Goal: Information Seeking & Learning: Understand process/instructions

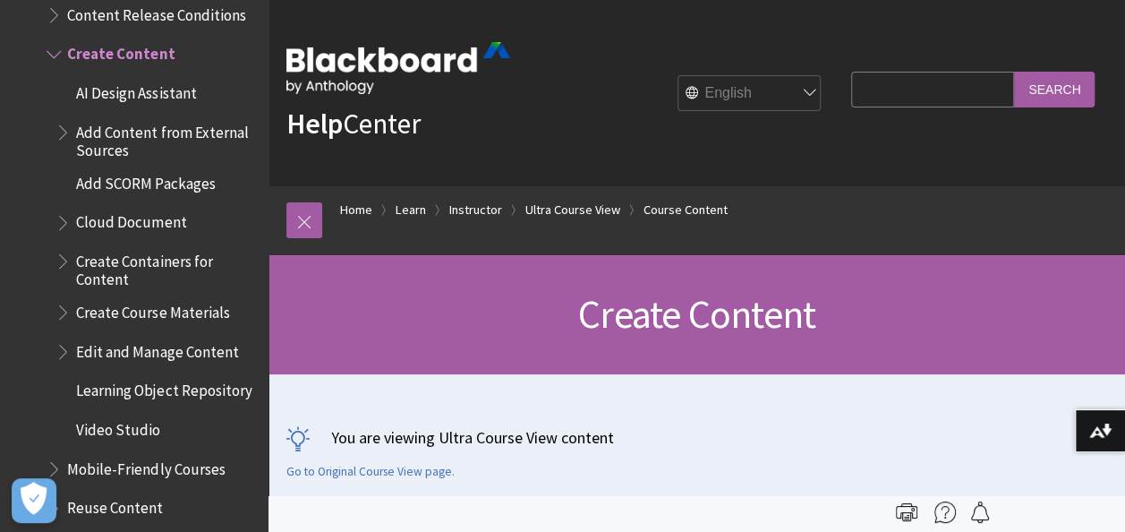
click at [909, 90] on input "Search Query" at bounding box center [932, 89] width 163 height 35
type input "assignments"
click at [1014, 72] on input "Search" at bounding box center [1054, 89] width 81 height 35
click at [1044, 90] on input "Search" at bounding box center [1054, 89] width 81 height 35
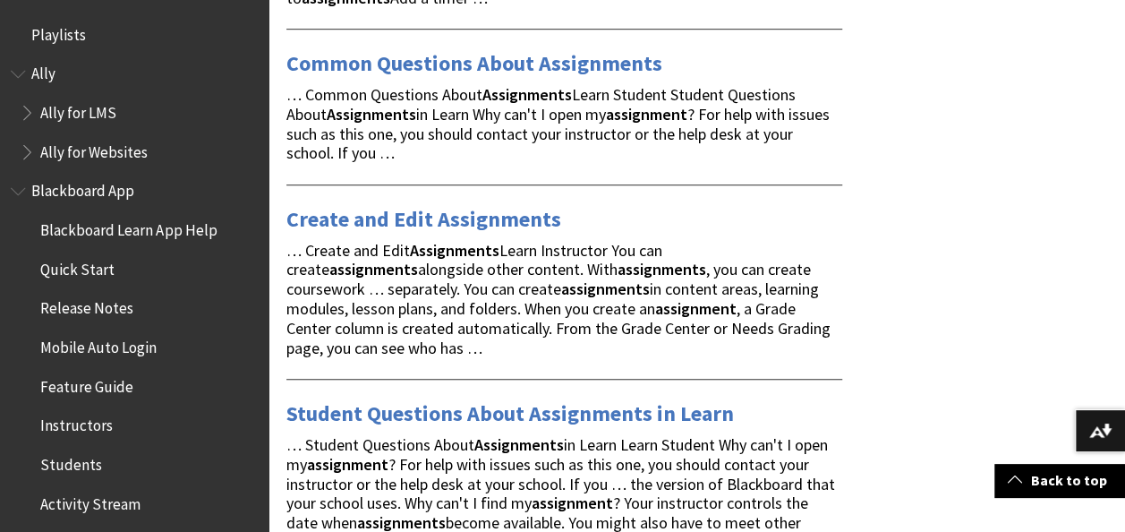
scroll to position [537, 0]
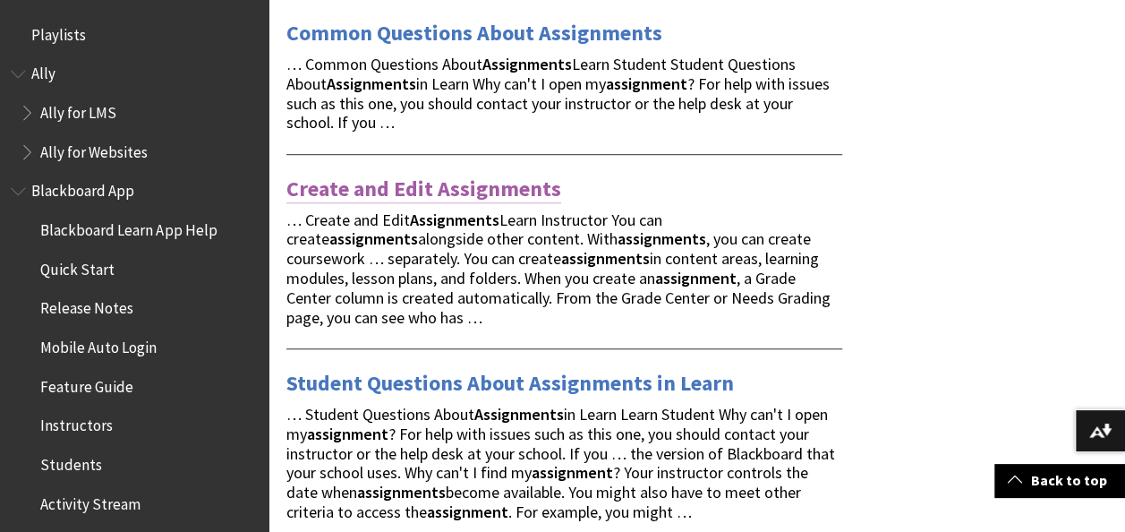
click at [483, 190] on link "Create and Edit Assignments" at bounding box center [423, 189] width 275 height 29
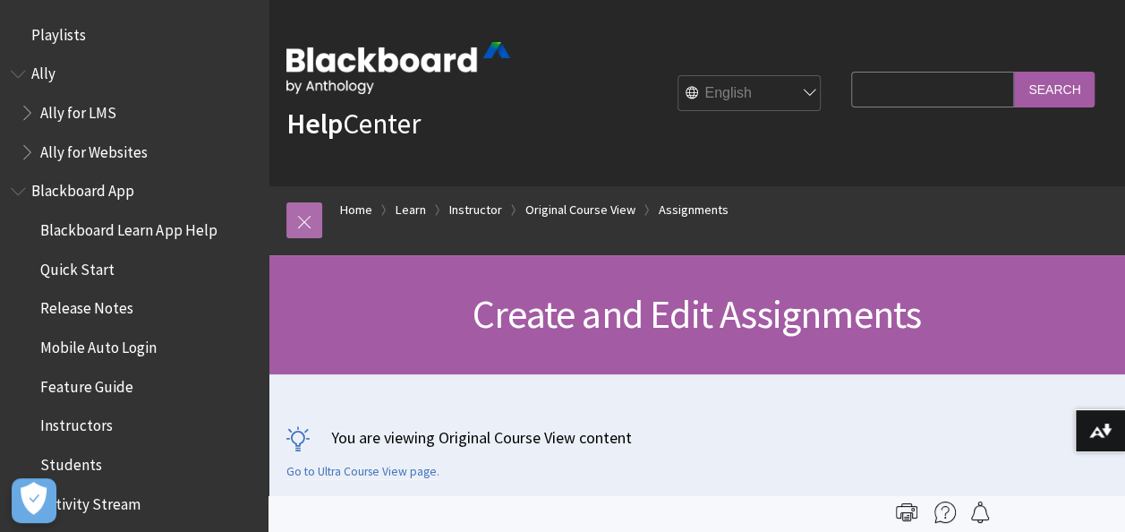
click at [308, 222] on link at bounding box center [304, 220] width 36 height 36
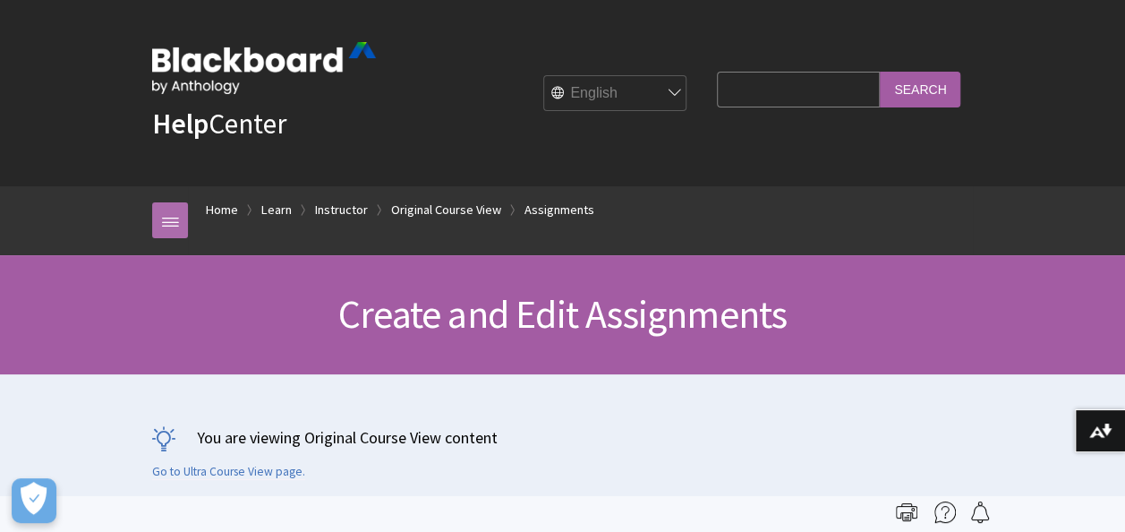
click at [171, 225] on link at bounding box center [170, 220] width 36 height 36
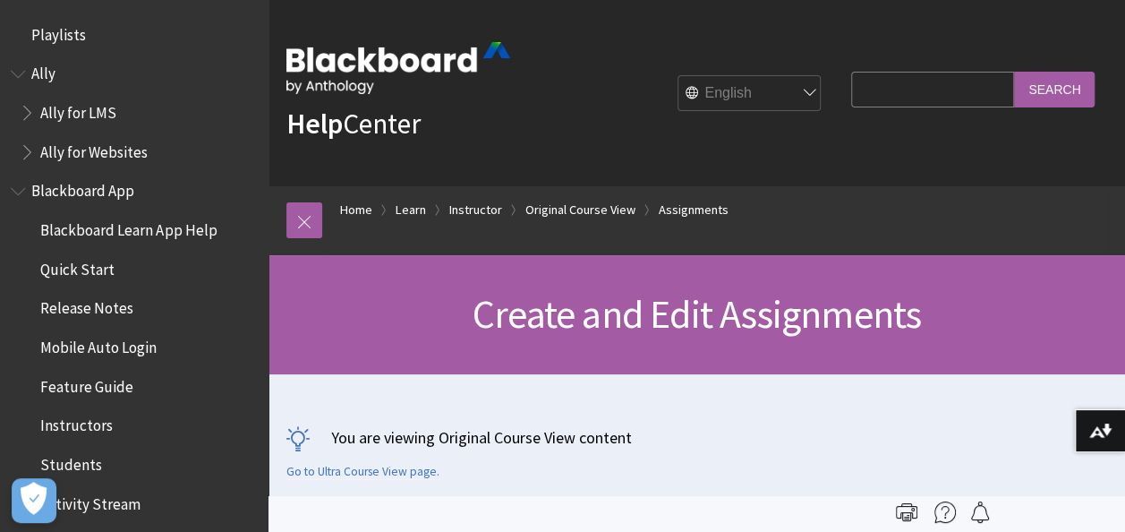
click at [299, 224] on link at bounding box center [304, 220] width 36 height 36
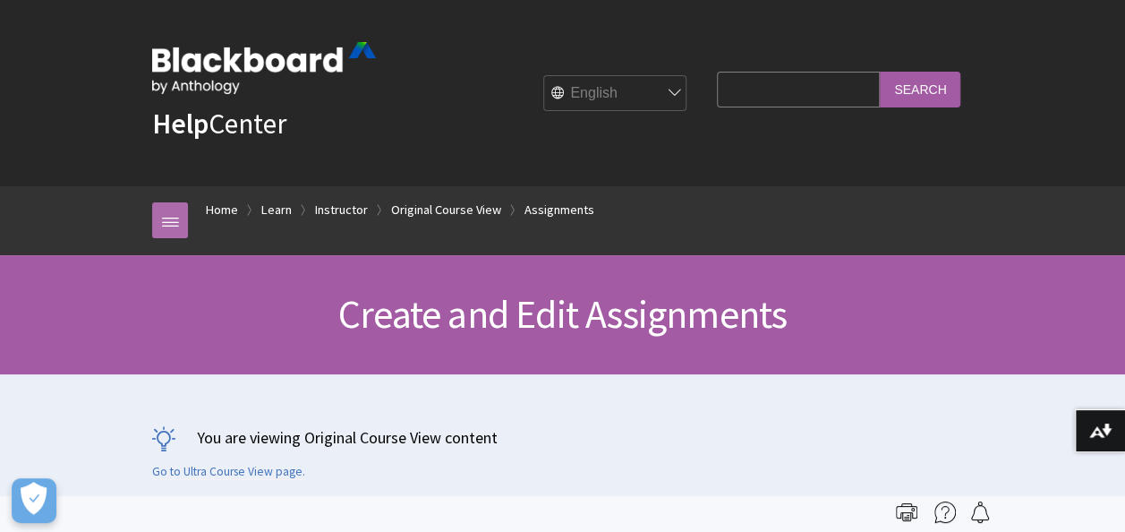
click at [175, 215] on link at bounding box center [170, 220] width 36 height 36
